Goal: Transaction & Acquisition: Book appointment/travel/reservation

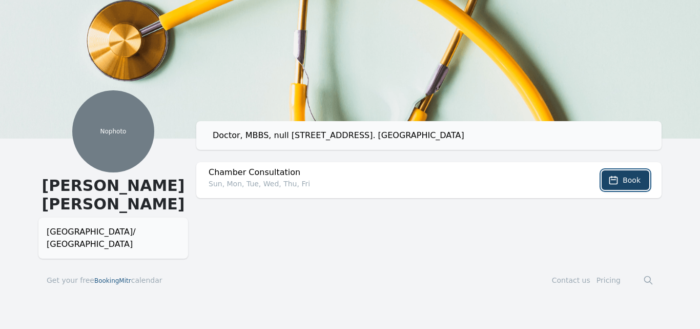
click at [609, 180] on button "Book" at bounding box center [626, 179] width 48 height 19
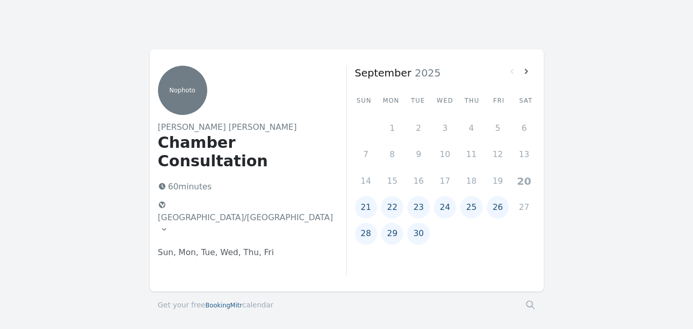
click at [215, 197] on button "[GEOGRAPHIC_DATA]/[GEOGRAPHIC_DATA]" at bounding box center [246, 217] width 184 height 41
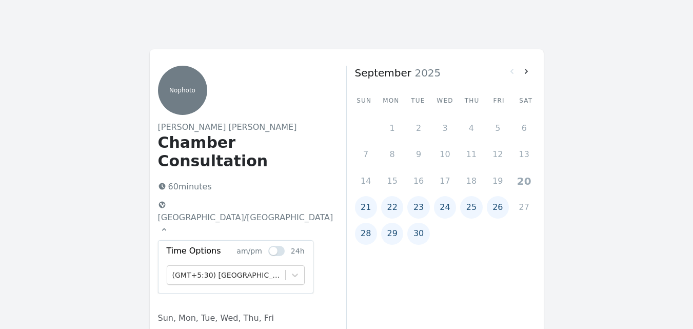
click at [212, 197] on button "[GEOGRAPHIC_DATA]/[GEOGRAPHIC_DATA]" at bounding box center [246, 217] width 184 height 41
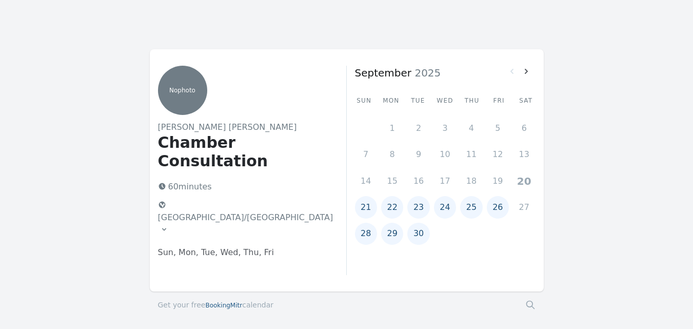
click at [367, 208] on button "21" at bounding box center [366, 207] width 22 height 22
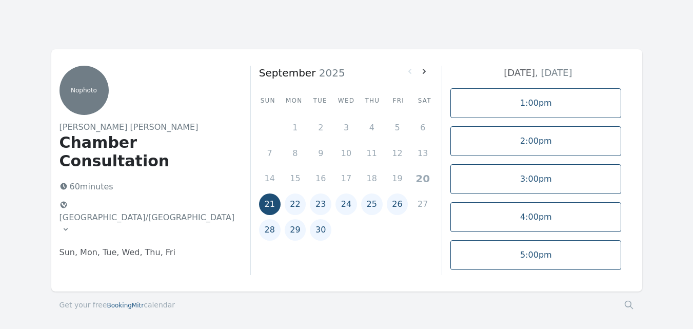
click at [287, 200] on button "22" at bounding box center [296, 204] width 22 height 22
click at [270, 199] on button "21" at bounding box center [270, 204] width 22 height 22
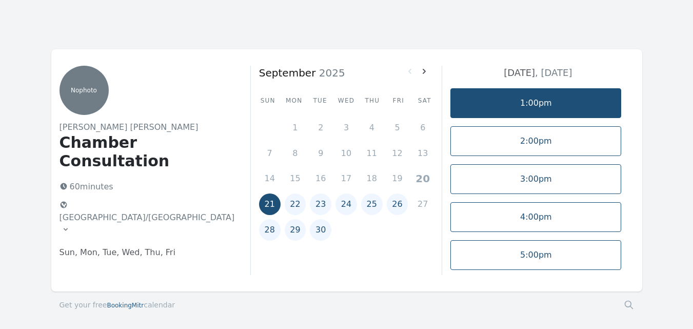
click at [575, 101] on link "1:00pm" at bounding box center [535, 103] width 171 height 30
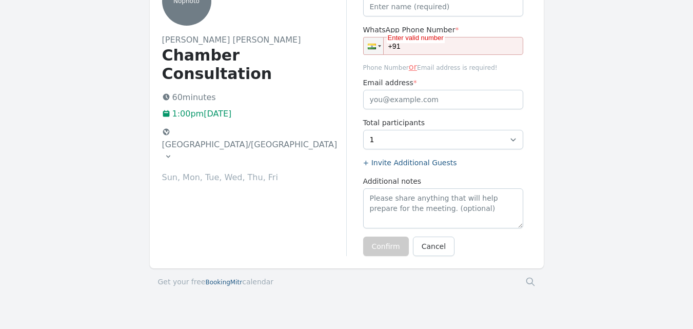
scroll to position [103, 0]
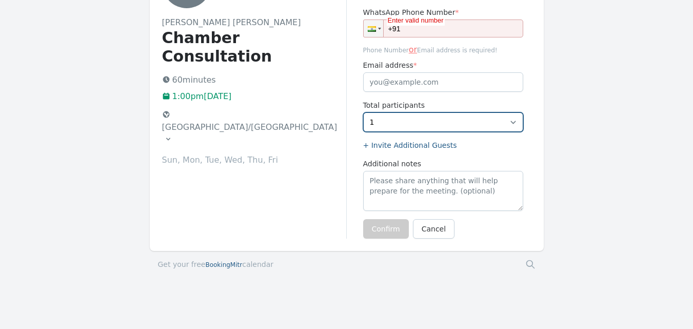
click at [417, 119] on select "1 2" at bounding box center [443, 121] width 160 height 19
select select "2"
click at [363, 112] on select "1 2" at bounding box center [443, 121] width 160 height 19
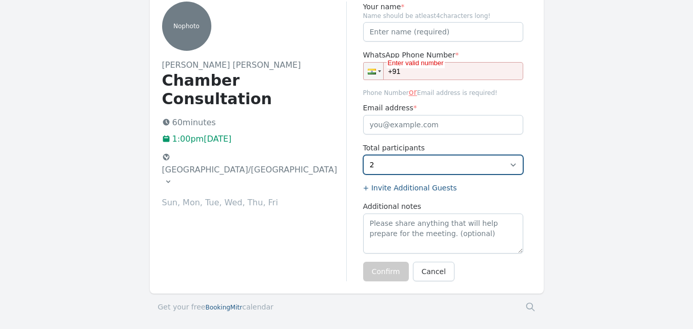
scroll to position [4, 0]
